Goal: Task Accomplishment & Management: Manage account settings

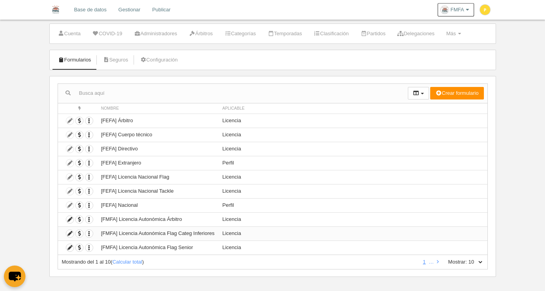
scroll to position [21, 0]
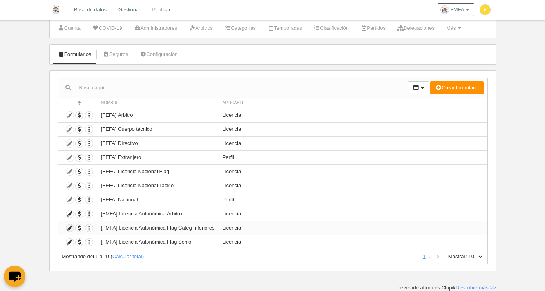
click at [72, 228] on icon at bounding box center [69, 227] width 7 height 7
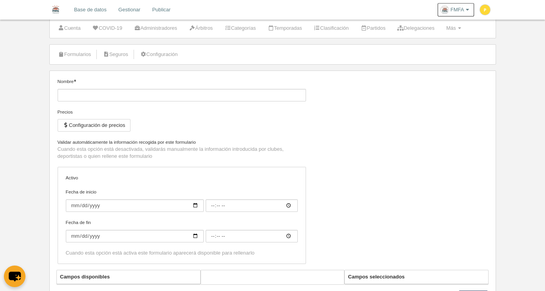
type input "[FMFA] Licencia Autonómica Flag Categ Inferiores"
checkbox input "true"
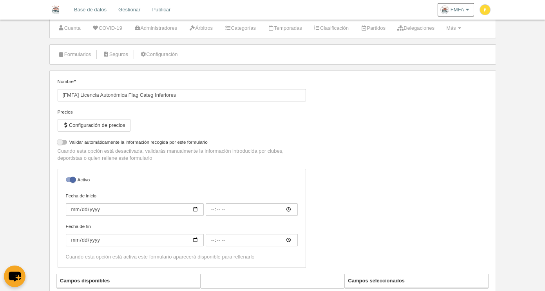
select select "selected"
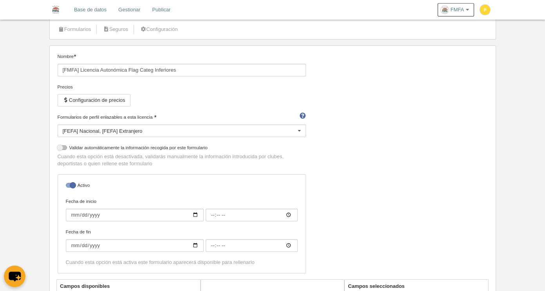
scroll to position [13, 0]
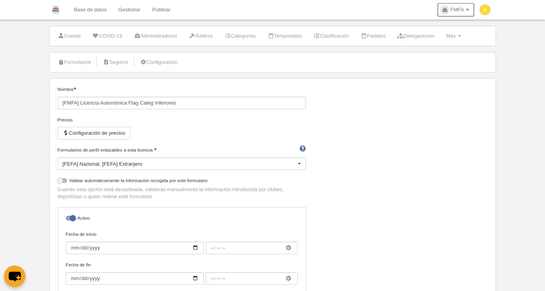
click at [96, 139] on div "Precios Configuración de precios" at bounding box center [182, 131] width 248 height 30
click at [96, 136] on button "Configuración de precios" at bounding box center [94, 133] width 73 height 13
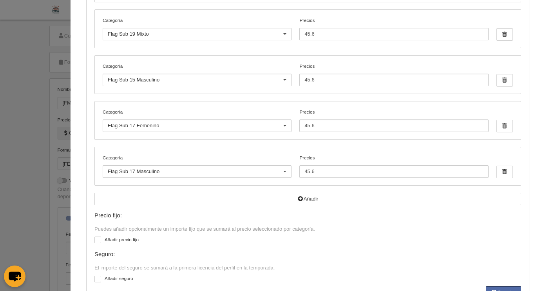
scroll to position [307, 0]
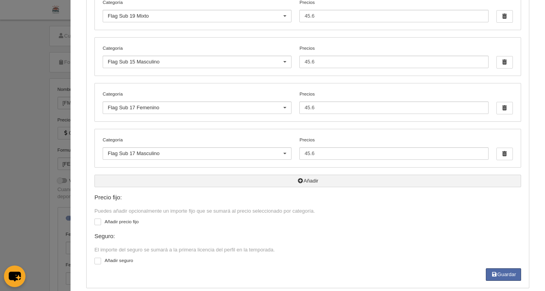
click at [305, 181] on button "Añadir" at bounding box center [307, 181] width 426 height 13
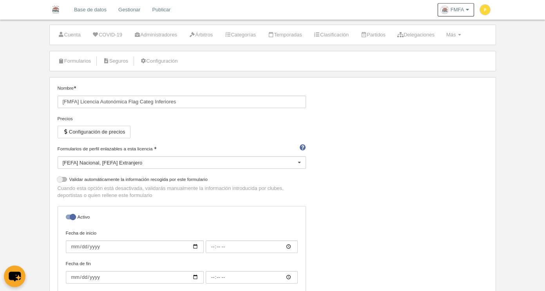
scroll to position [15, 0]
click at [124, 133] on button "Configuración de precios" at bounding box center [94, 131] width 73 height 13
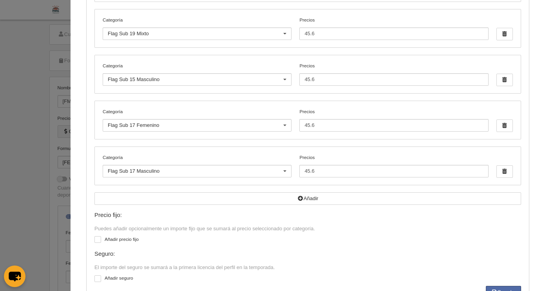
scroll to position [303, 0]
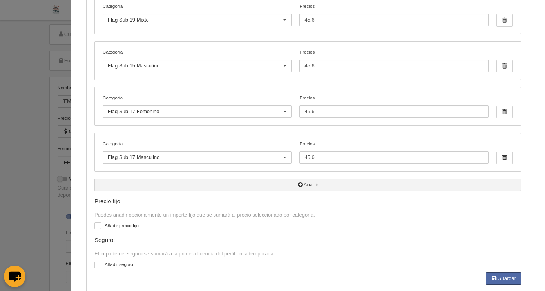
click at [279, 185] on button "Añadir" at bounding box center [307, 185] width 426 height 13
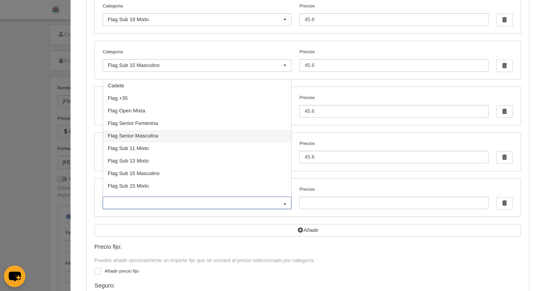
scroll to position [37, 0]
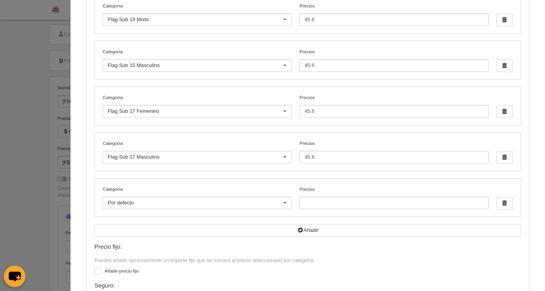
click at [332, 186] on label "Precios" at bounding box center [393, 197] width 189 height 23
click at [332, 197] on input "Precios" at bounding box center [393, 203] width 189 height 13
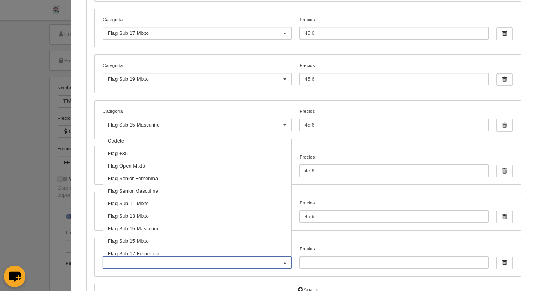
scroll to position [41, 0]
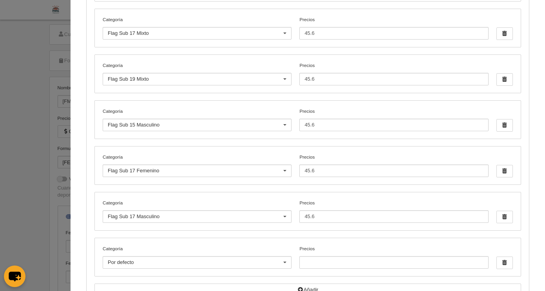
click at [397, 199] on label "Precios 45.6" at bounding box center [393, 210] width 189 height 23
click at [397, 210] on input "45.6" at bounding box center [393, 216] width 189 height 13
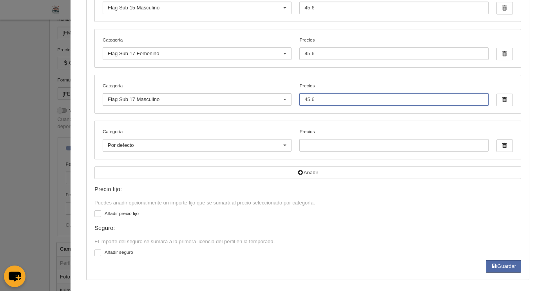
scroll to position [349, 0]
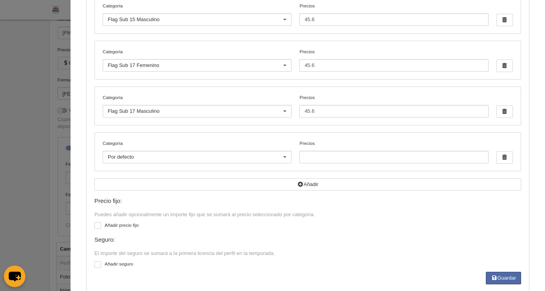
click at [94, 226] on div at bounding box center [97, 225] width 7 height 7
click at [95, 226] on input "checkbox" at bounding box center [97, 226] width 5 height 5
checkbox input "true"
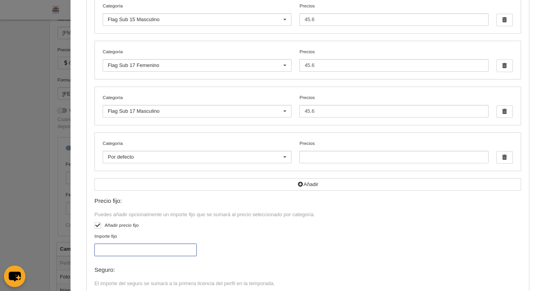
click at [103, 249] on input "Importe fijo" at bounding box center [145, 250] width 102 height 13
type input "17"
click at [366, 246] on div "Importe fijo 17" at bounding box center [308, 248] width 432 height 31
click at [502, 158] on span "button" at bounding box center [505, 158] width 16 height 12
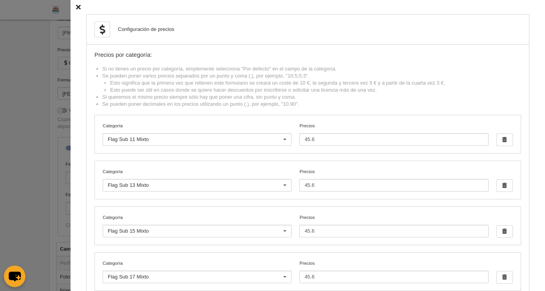
scroll to position [348, 0]
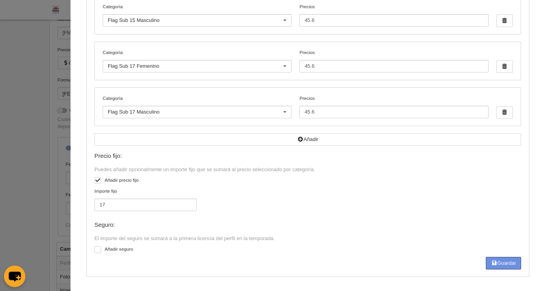
click at [498, 262] on button "Guardar" at bounding box center [503, 263] width 35 height 13
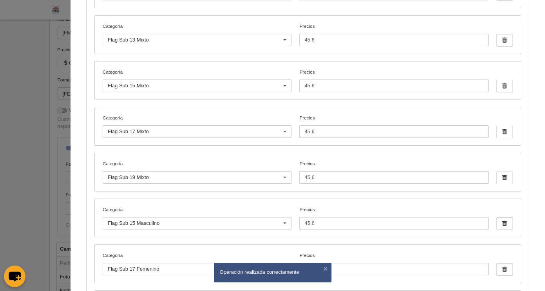
scroll to position [0, 0]
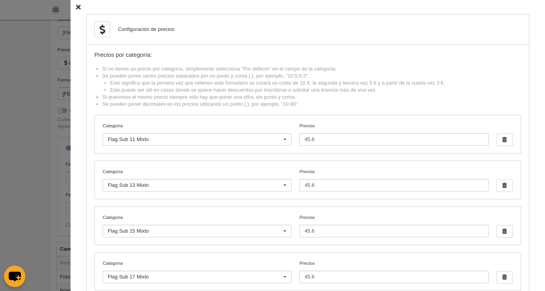
click at [76, 7] on icon at bounding box center [78, 7] width 5 height 5
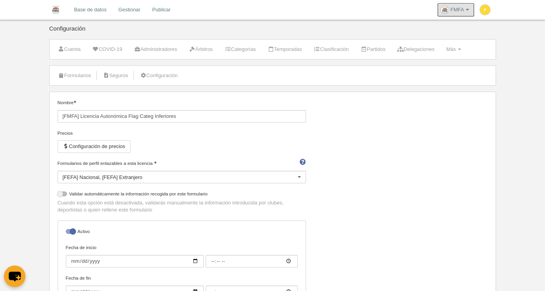
click at [453, 10] on span "FMFA" at bounding box center [457, 10] width 14 height 8
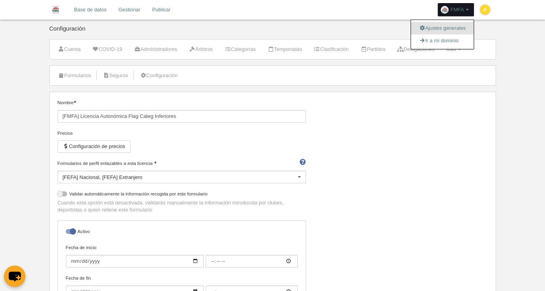
click at [450, 24] on link "Ajustes generales" at bounding box center [442, 28] width 63 height 13
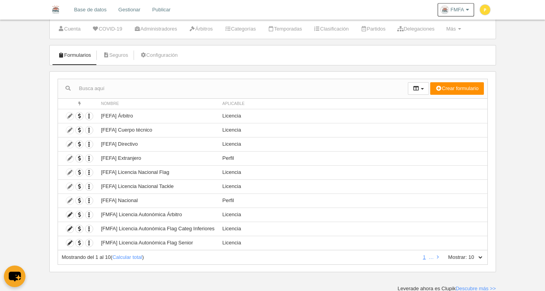
scroll to position [21, 0]
click at [71, 228] on icon at bounding box center [69, 227] width 7 height 7
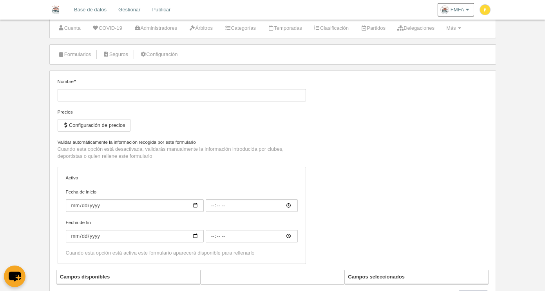
type input "[FMFA] Licencia Autonómica Flag Categ Inferiores"
checkbox input "true"
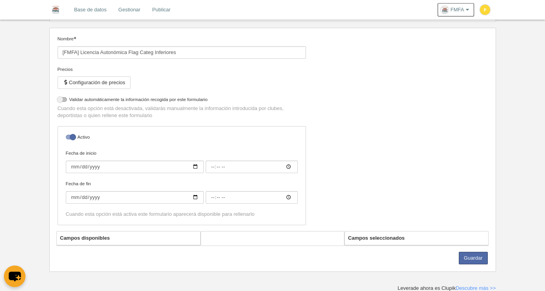
select select "selected"
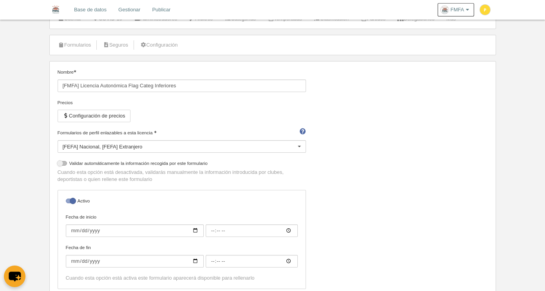
scroll to position [24, 0]
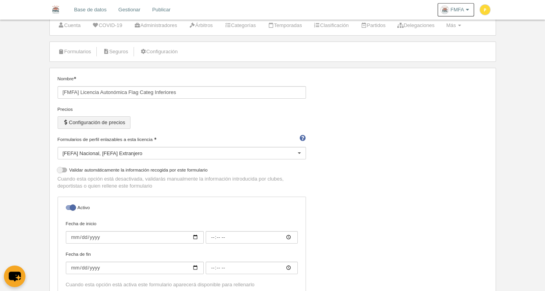
click at [111, 117] on button "Configuración de precios" at bounding box center [94, 122] width 73 height 13
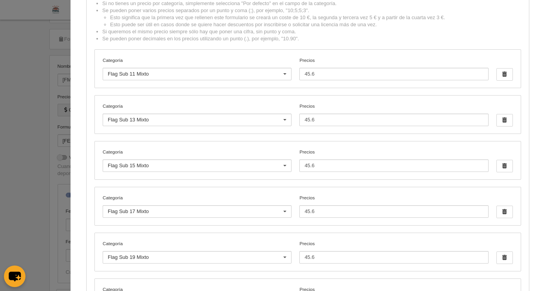
scroll to position [0, 0]
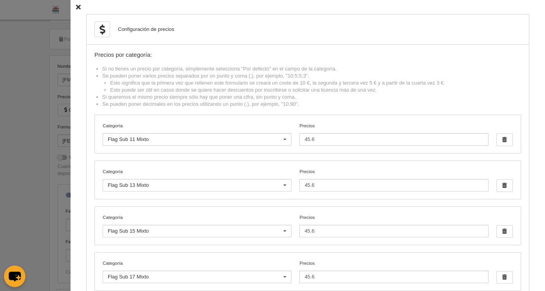
click at [76, 7] on icon at bounding box center [78, 7] width 5 height 5
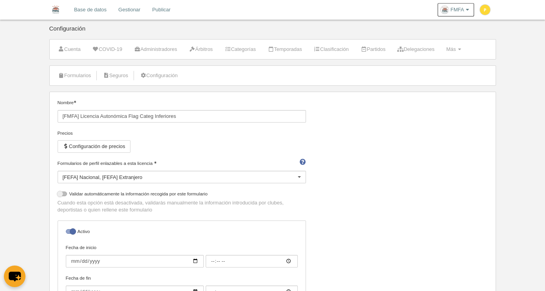
click at [134, 10] on link "Gestionar" at bounding box center [129, 10] width 34 height 20
